Goal: Transaction & Acquisition: Obtain resource

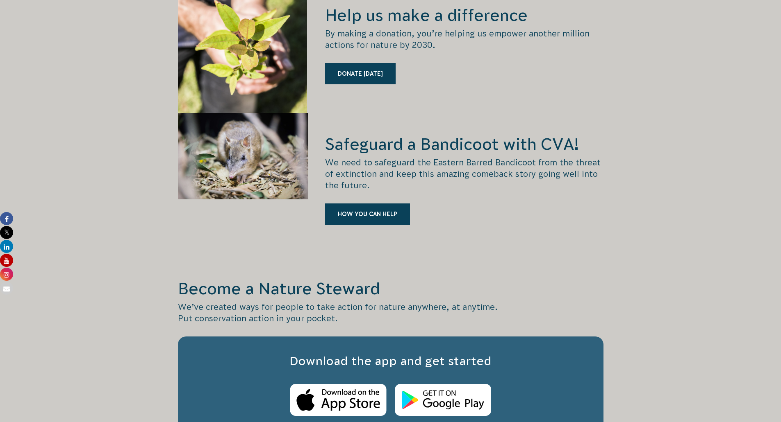
scroll to position [1147, 0]
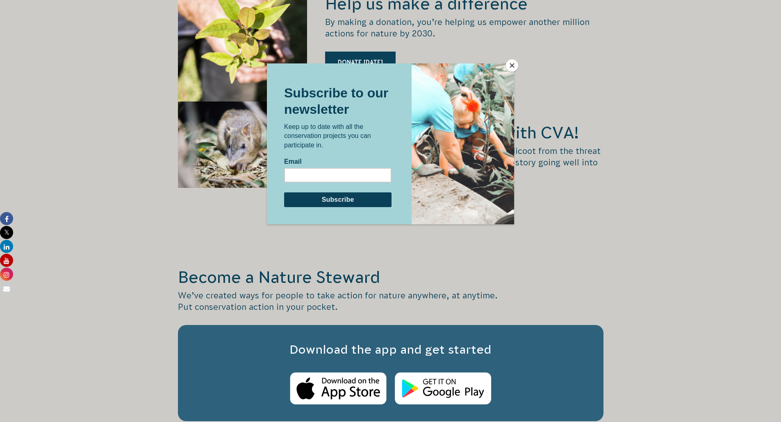
click at [512, 64] on button "Close" at bounding box center [512, 65] width 12 height 12
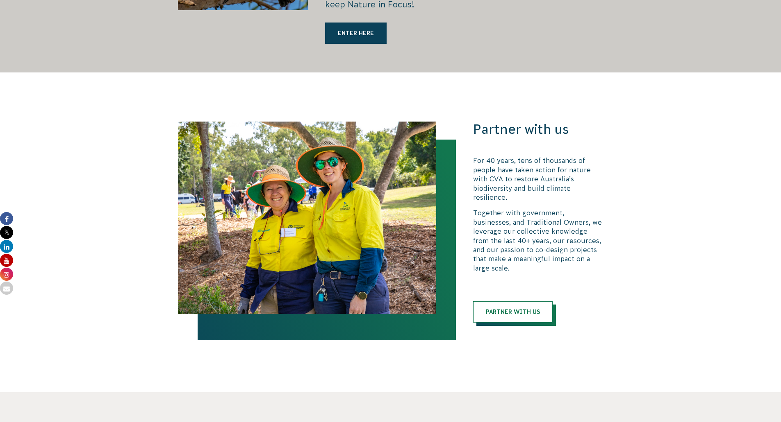
scroll to position [1803, 0]
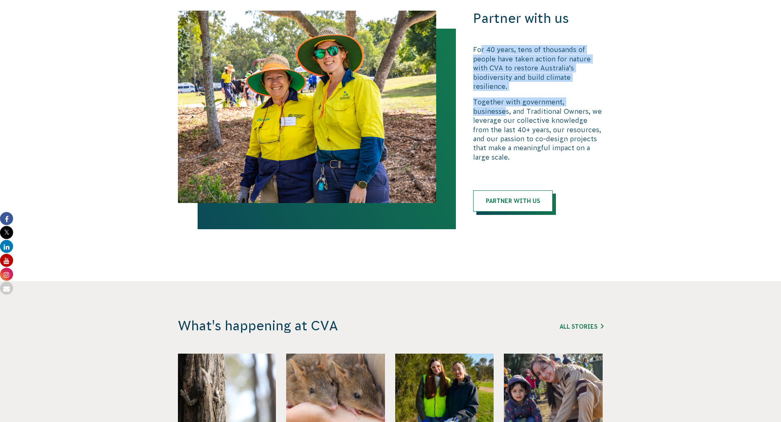
drag, startPoint x: 479, startPoint y: 39, endPoint x: 593, endPoint y: 78, distance: 121.0
click at [593, 78] on div "For 40 years, tens of thousands of people have taken action for nature with CVA…" at bounding box center [538, 103] width 130 height 117
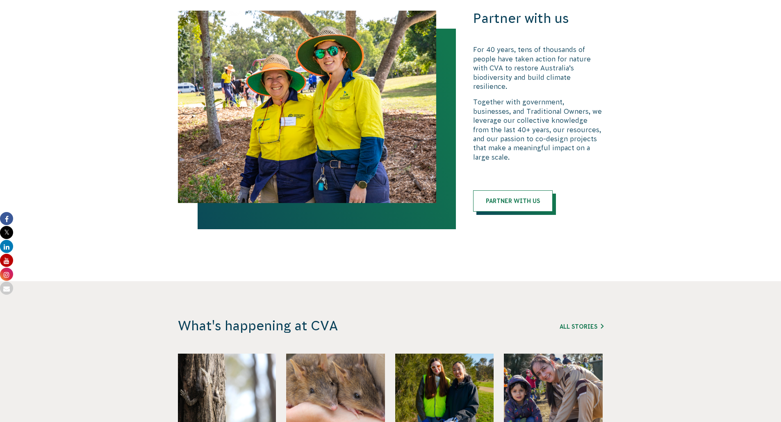
click at [560, 101] on p "Together with government, businesses, and Traditional Owners, we leverage our c…" at bounding box center [538, 130] width 130 height 64
click at [520, 191] on link "Partner with us" at bounding box center [512, 201] width 79 height 21
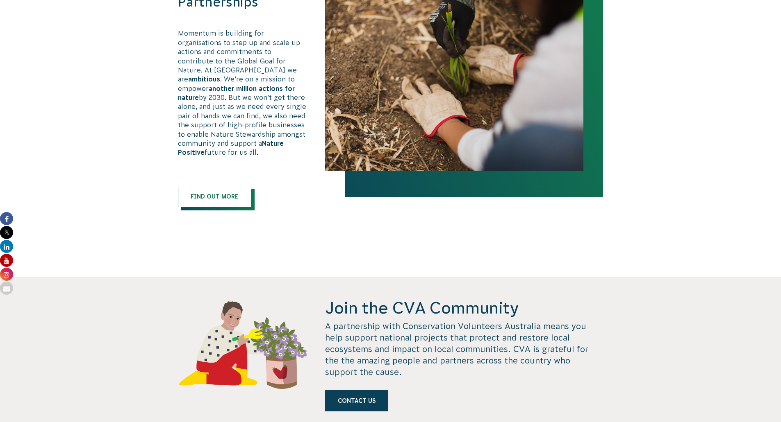
scroll to position [574, 0]
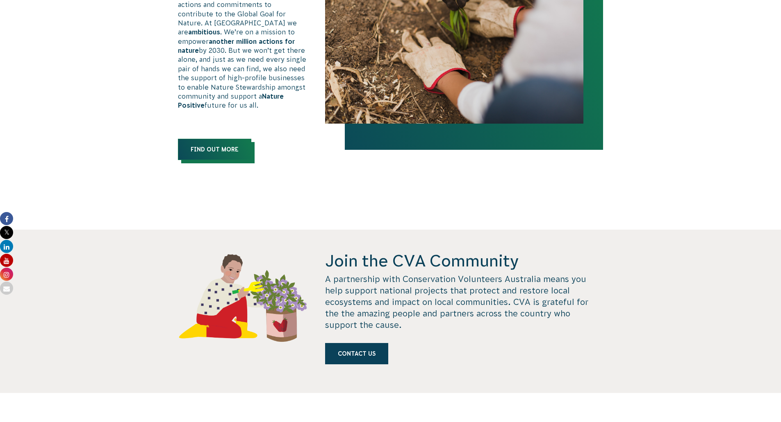
click at [241, 139] on link "Find out more" at bounding box center [214, 149] width 73 height 21
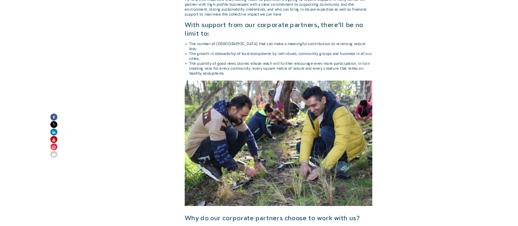
scroll to position [615, 0]
